Goal: Find contact information: Find contact information

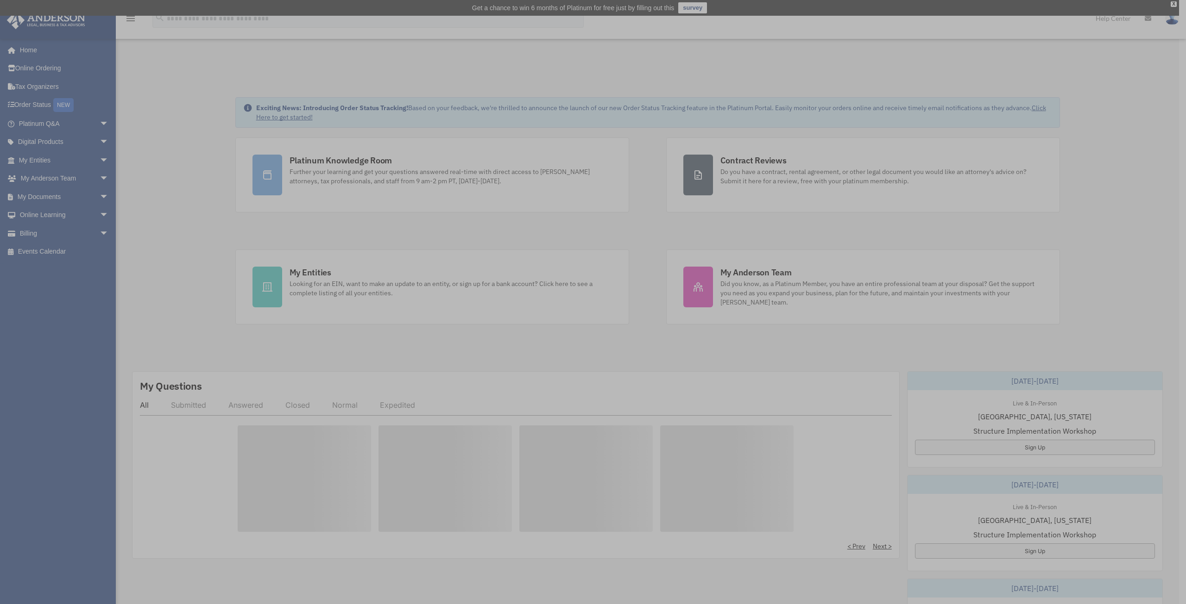
click at [76, 174] on div "x" at bounding box center [593, 302] width 1186 height 604
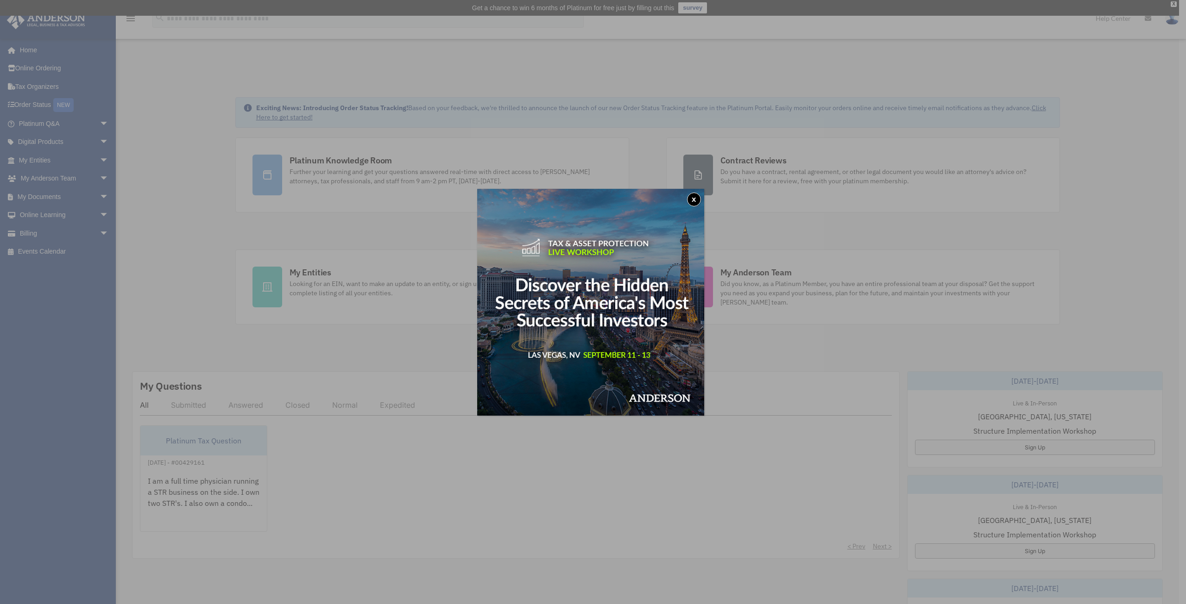
click at [694, 196] on button "x" at bounding box center [694, 200] width 14 height 14
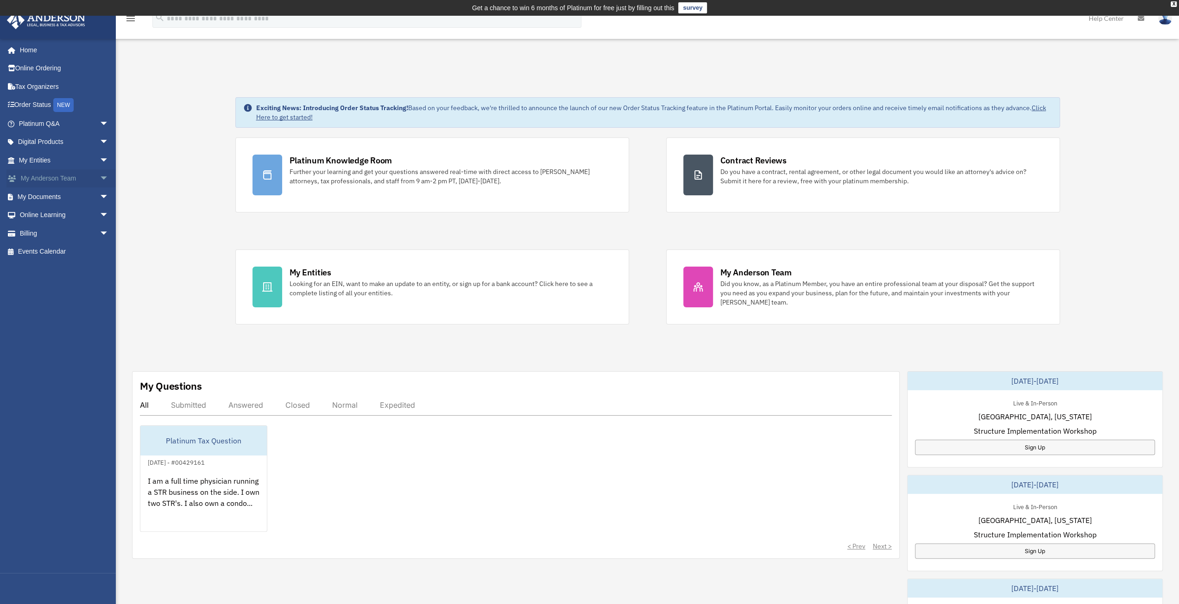
click at [100, 179] on span "arrow_drop_down" at bounding box center [109, 179] width 19 height 19
click at [72, 200] on link "My Anderson Team" at bounding box center [68, 197] width 110 height 19
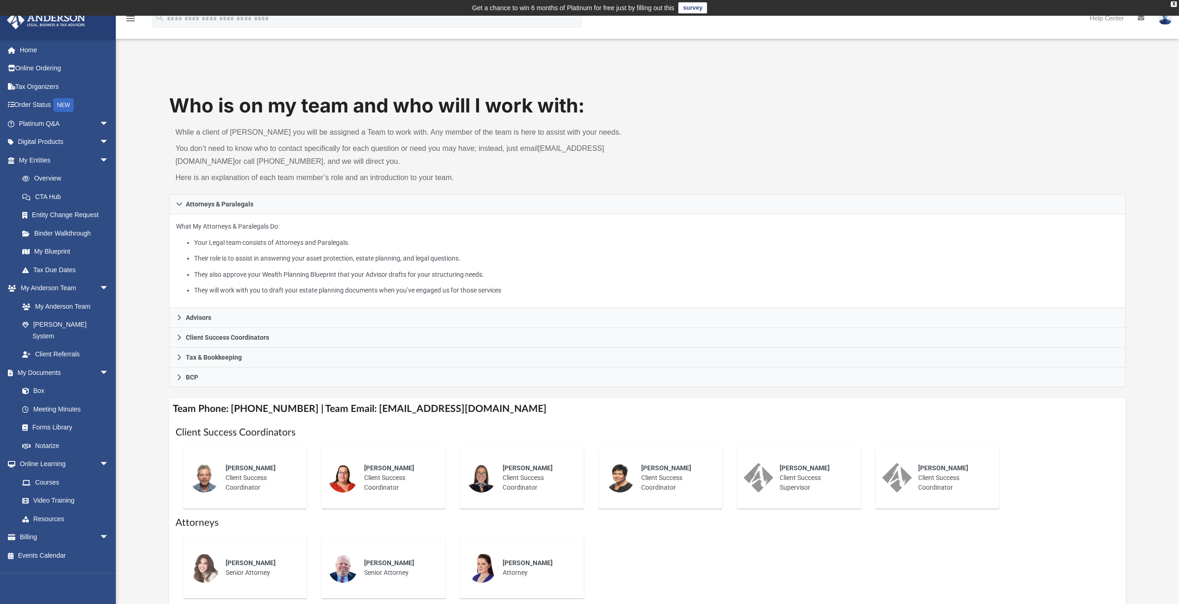
click at [301, 168] on div "While a client of [PERSON_NAME] you will be assigned a Team to work with. Any m…" at bounding box center [408, 157] width 478 height 75
click at [480, 173] on p "Here is an explanation of each team member’s role and an introduction to your t…" at bounding box center [409, 177] width 466 height 13
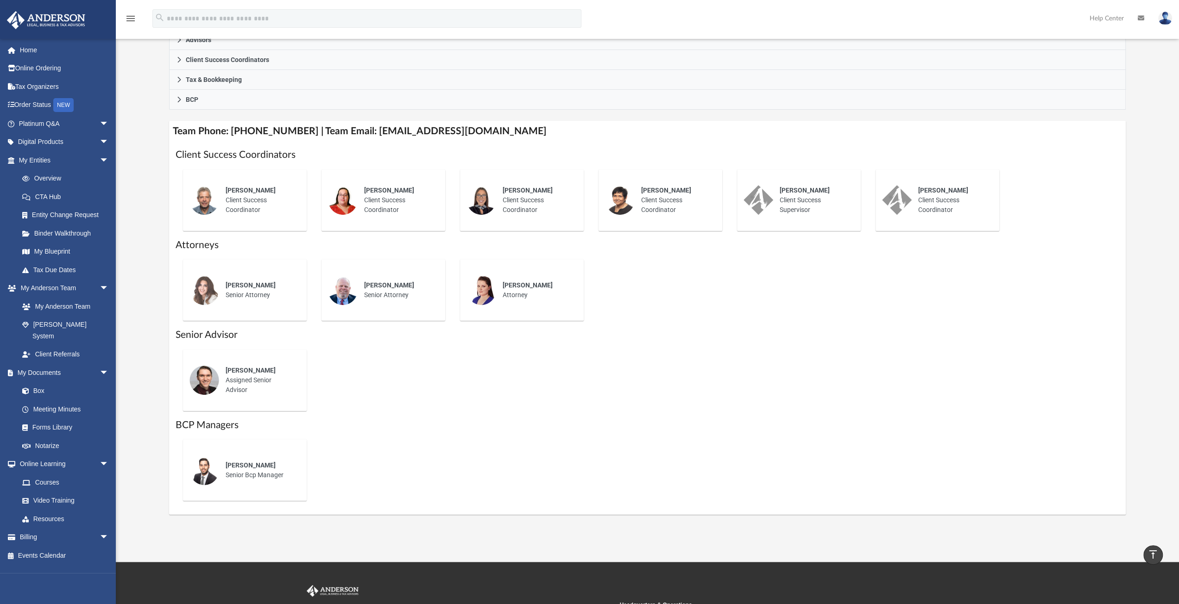
scroll to position [139, 0]
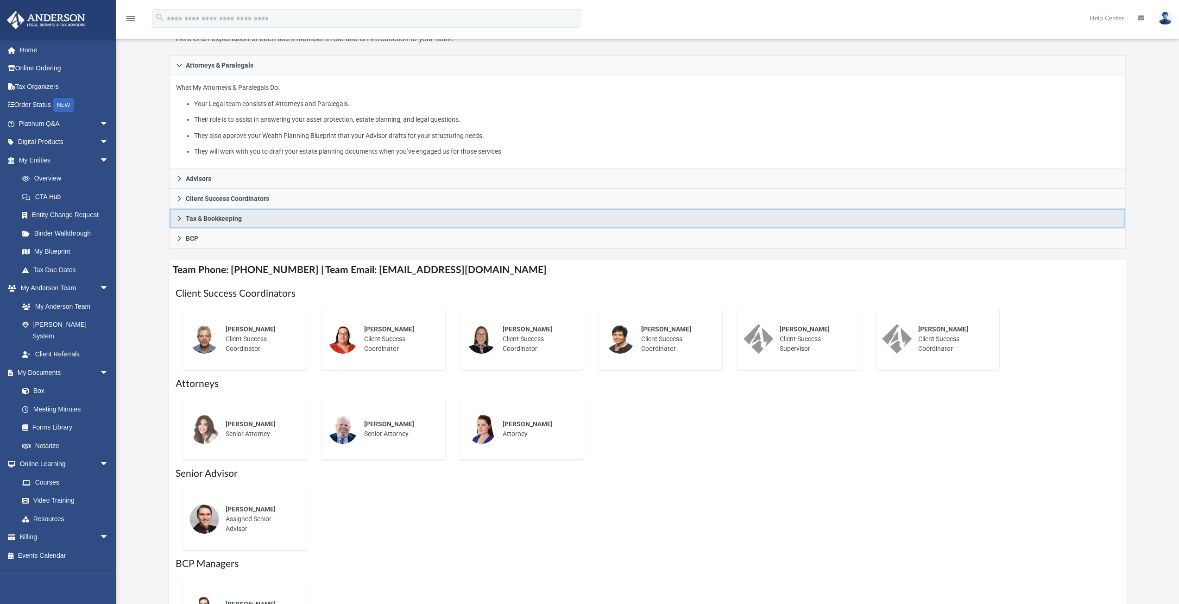
click at [201, 219] on span "Tax & Bookkeeping" at bounding box center [214, 218] width 56 height 6
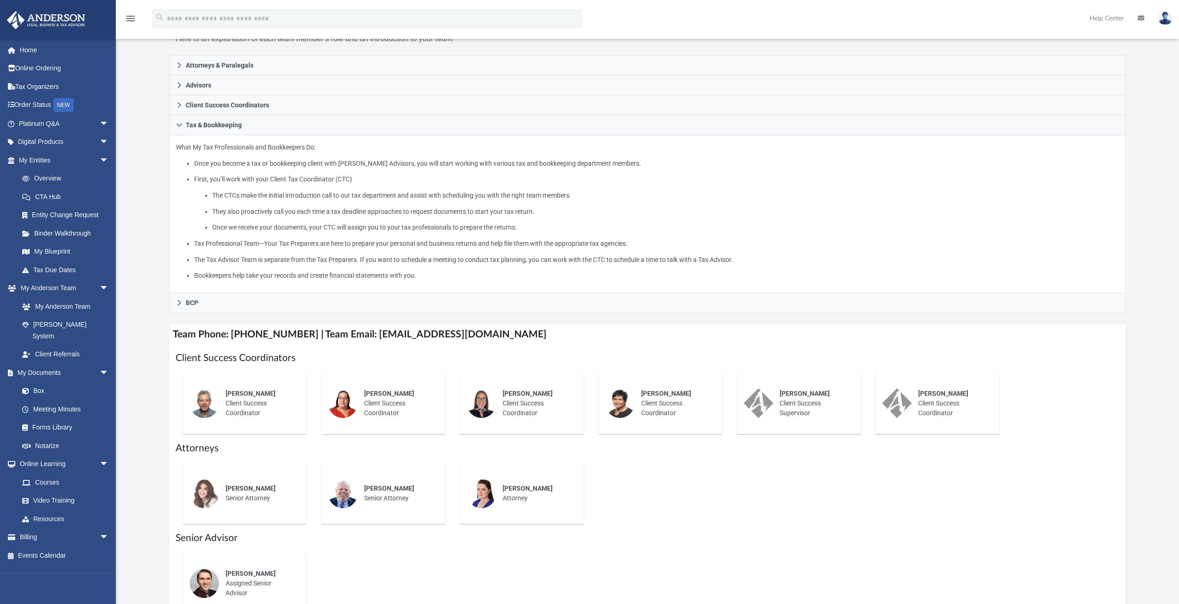
click at [283, 180] on li "First, you’ll work with your Client Tax Coordinator (CTC) The CTCs make the ini…" at bounding box center [656, 204] width 925 height 60
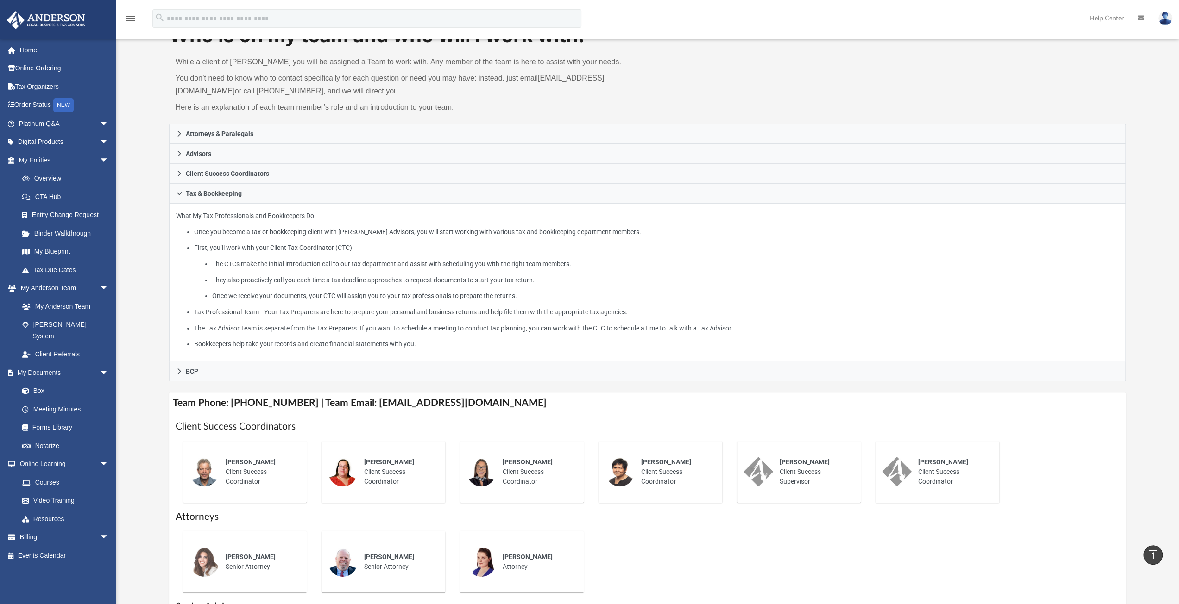
scroll to position [46, 0]
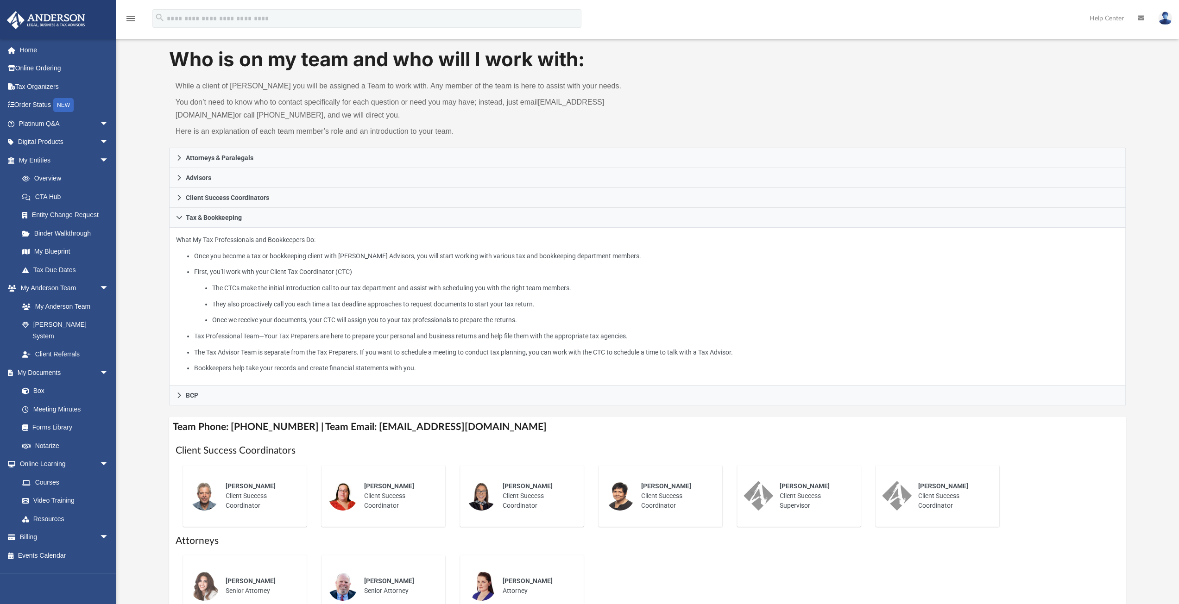
click at [306, 266] on li "First, you’ll work with your Client Tax Coordinator (CTC) The CTCs make the ini…" at bounding box center [656, 296] width 925 height 60
drag, startPoint x: 509, startPoint y: 427, endPoint x: 359, endPoint y: 426, distance: 149.6
click at [359, 426] on h4 "Team Phone: [PHONE_NUMBER] | Team Email: [EMAIL_ADDRESS][DOMAIN_NAME]" at bounding box center [647, 427] width 957 height 21
copy h4 "[EMAIL_ADDRESS][DOMAIN_NAME]"
